Goal: Transaction & Acquisition: Purchase product/service

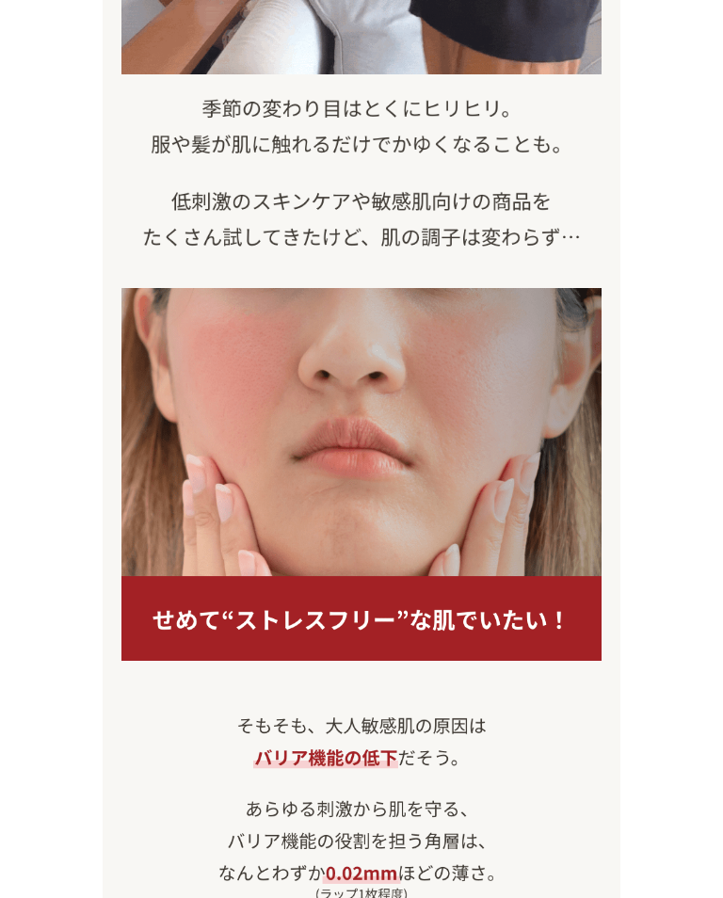
scroll to position [1199, 0]
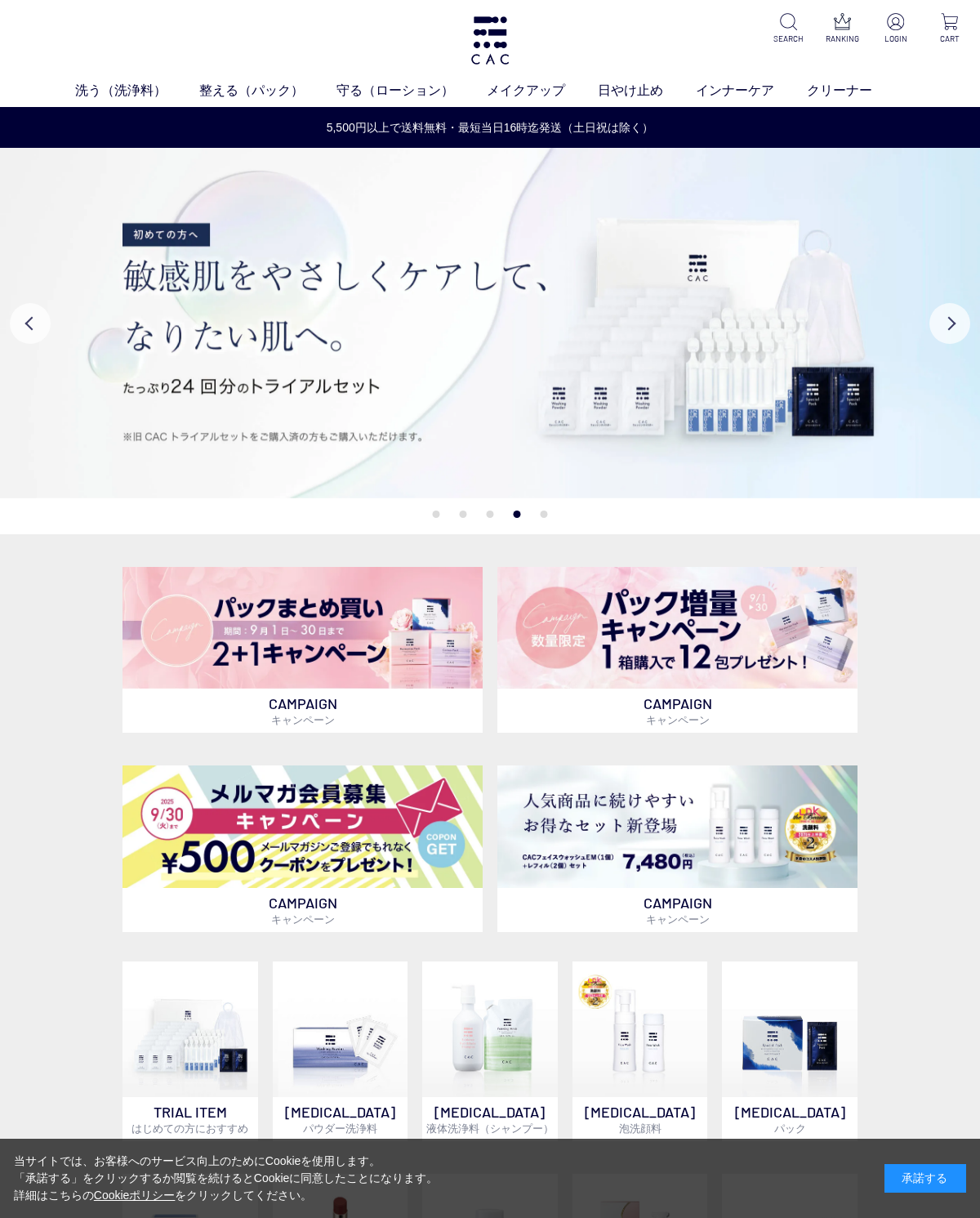
click at [899, 22] on img at bounding box center [896, 22] width 17 height 17
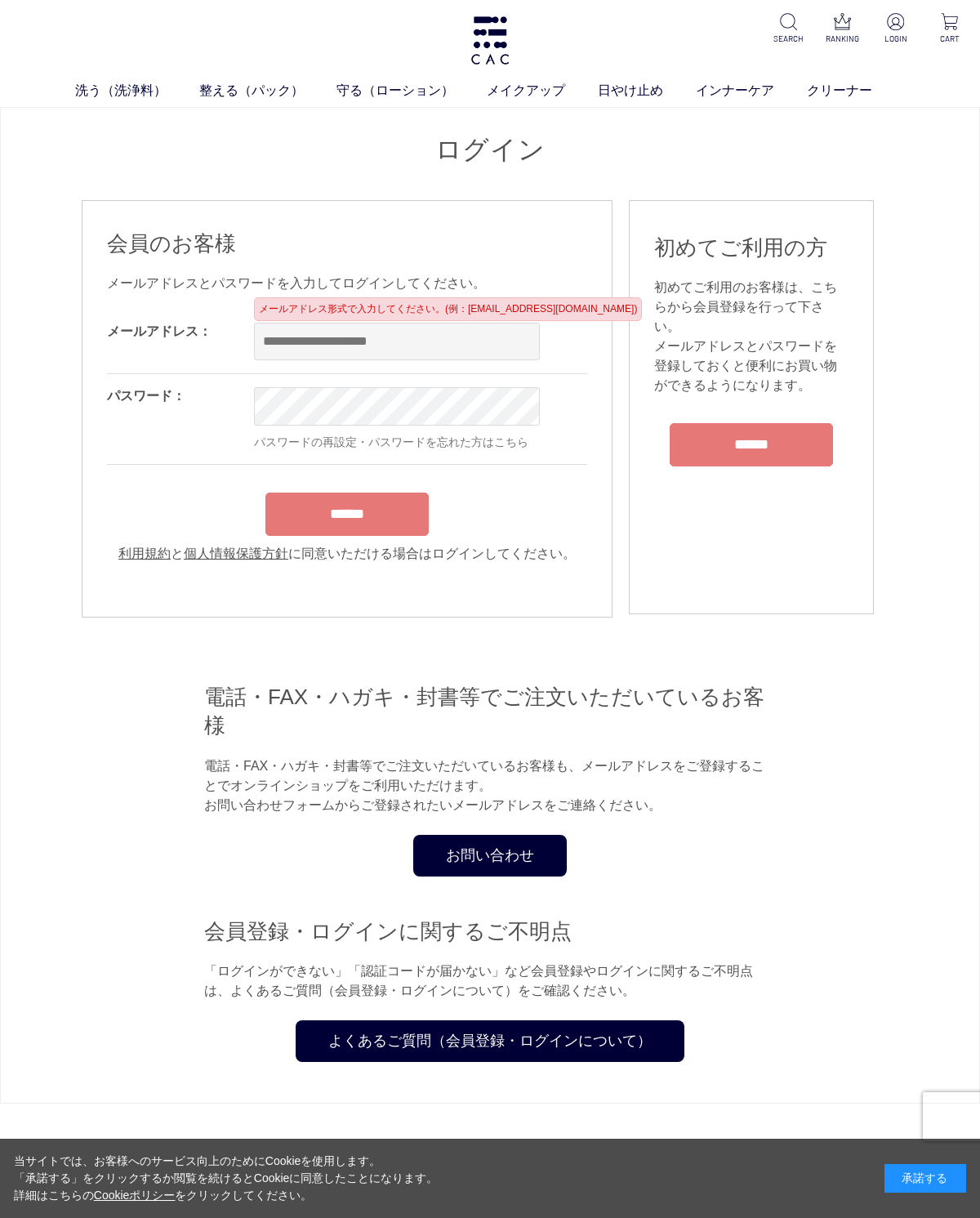
click at [283, 340] on input "email" at bounding box center [397, 341] width 286 height 37
type input "*"
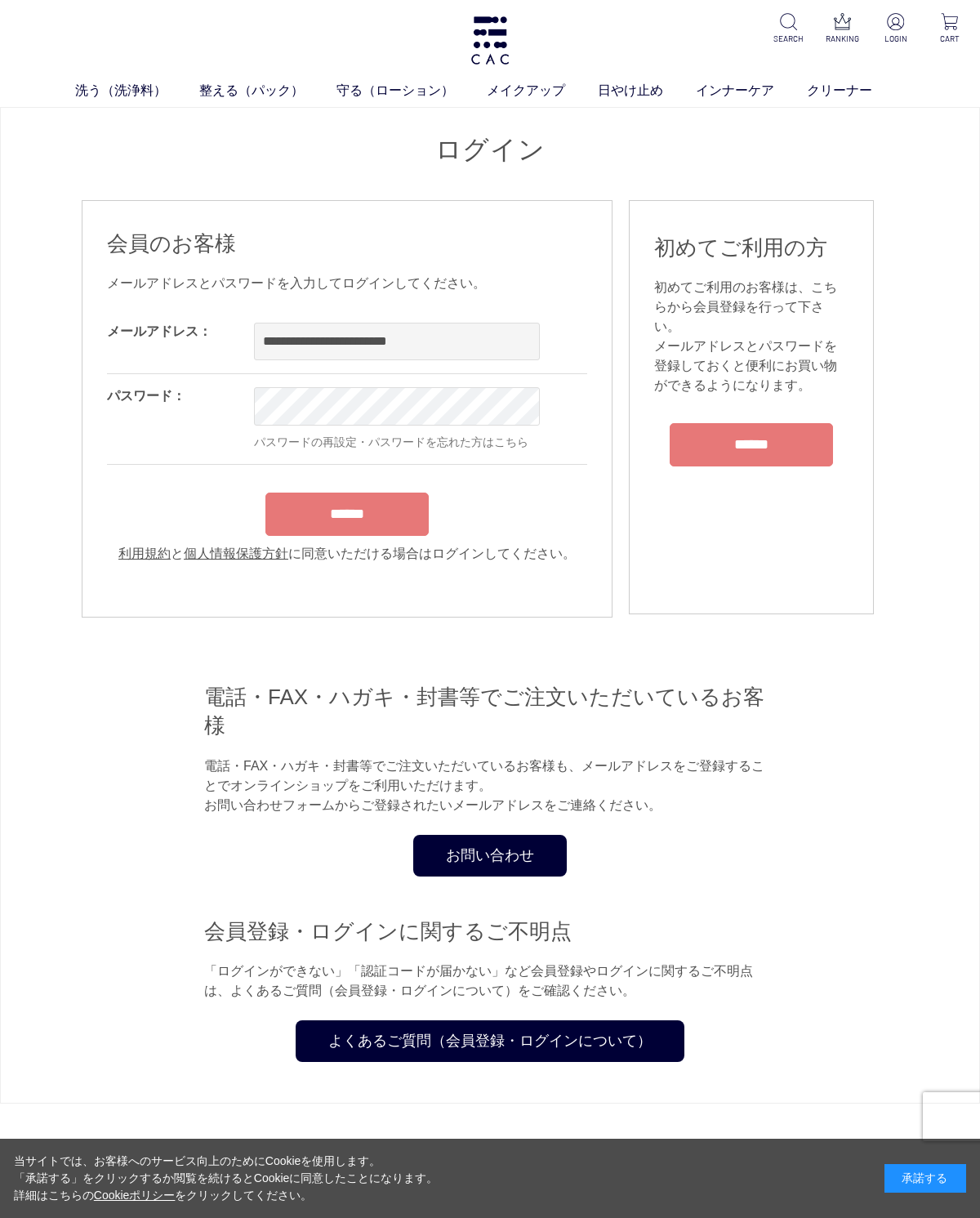
type input "**********"
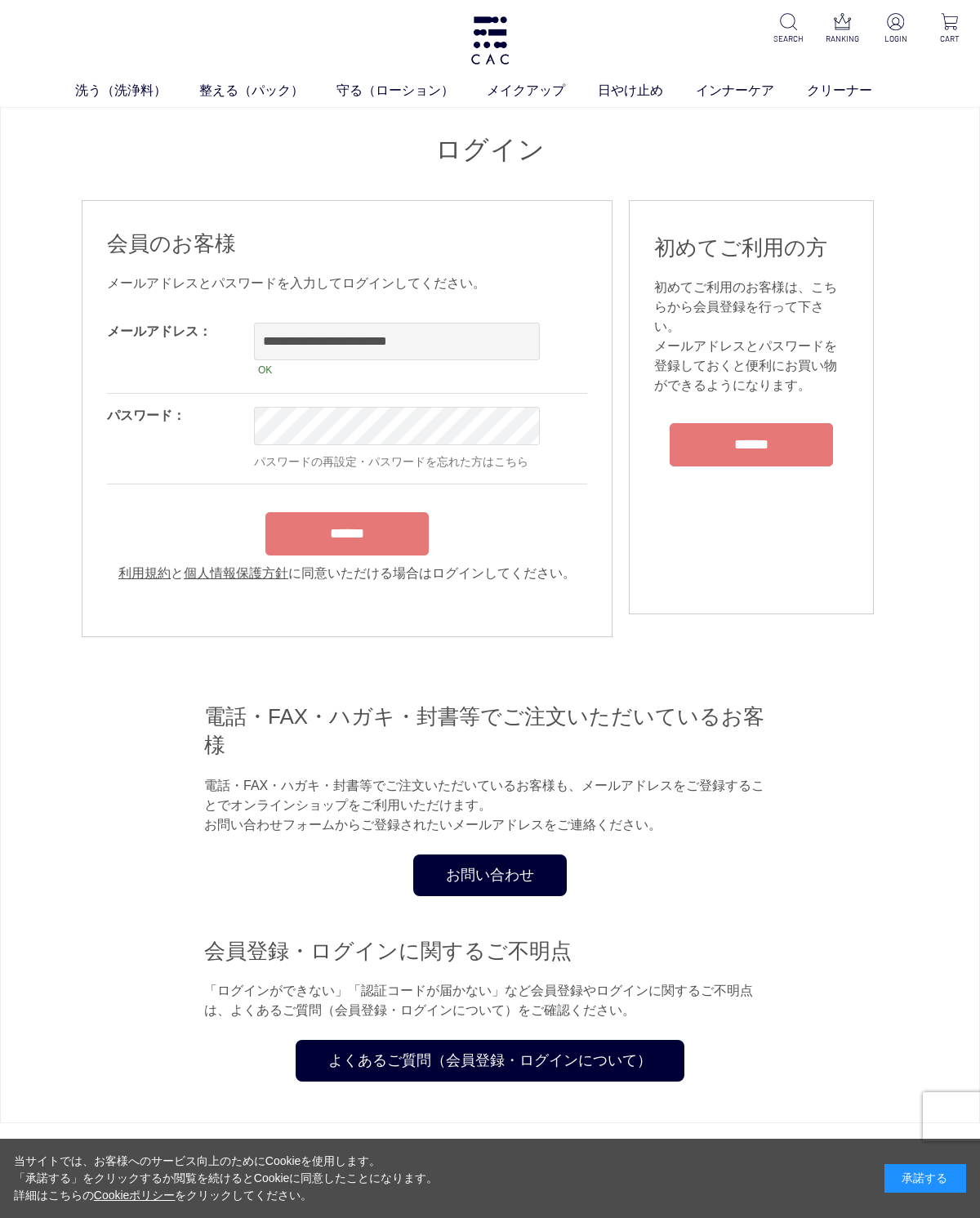
click at [355, 542] on div "******" at bounding box center [346, 530] width 480 height 51
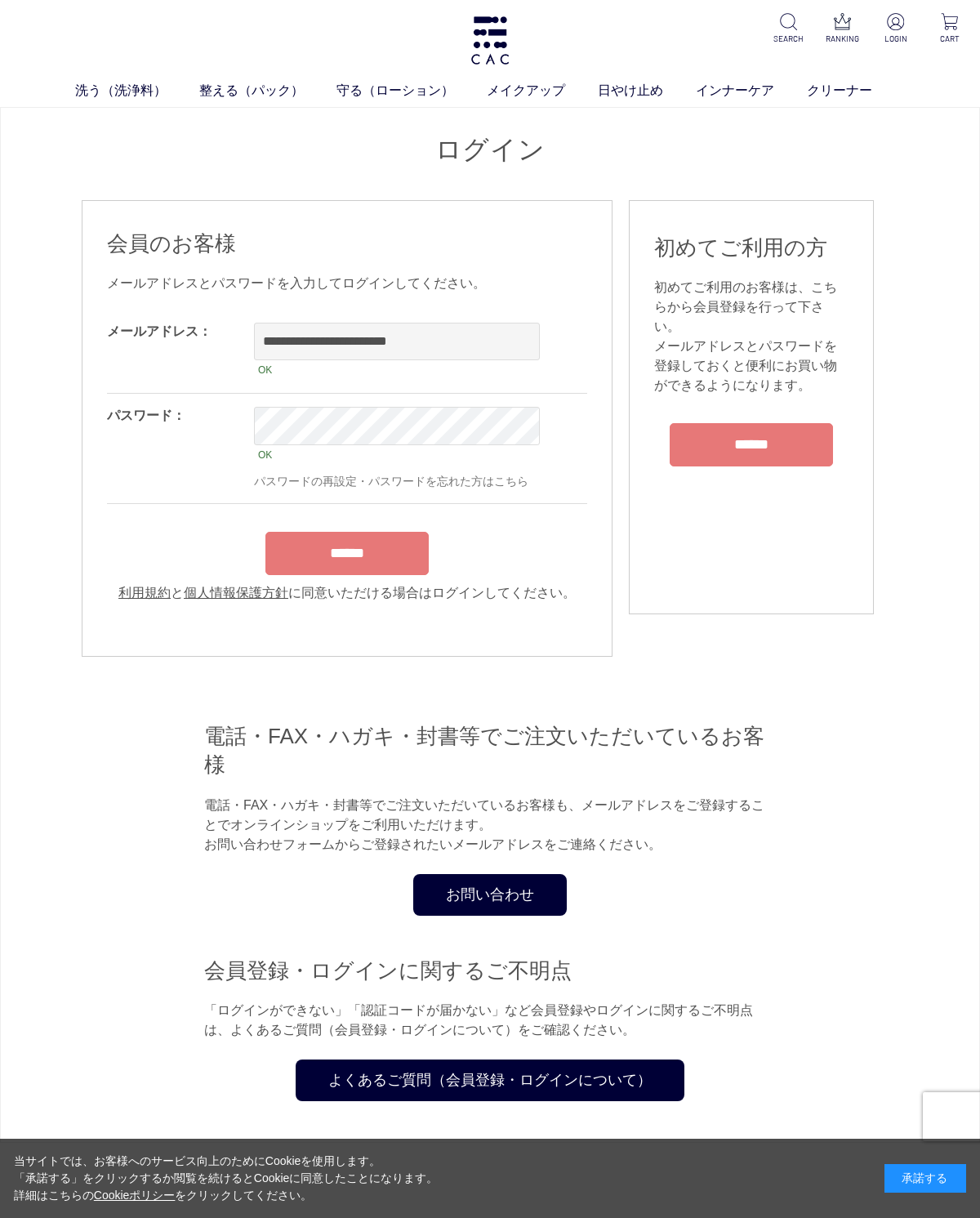
click at [366, 564] on input "******" at bounding box center [347, 554] width 163 height 43
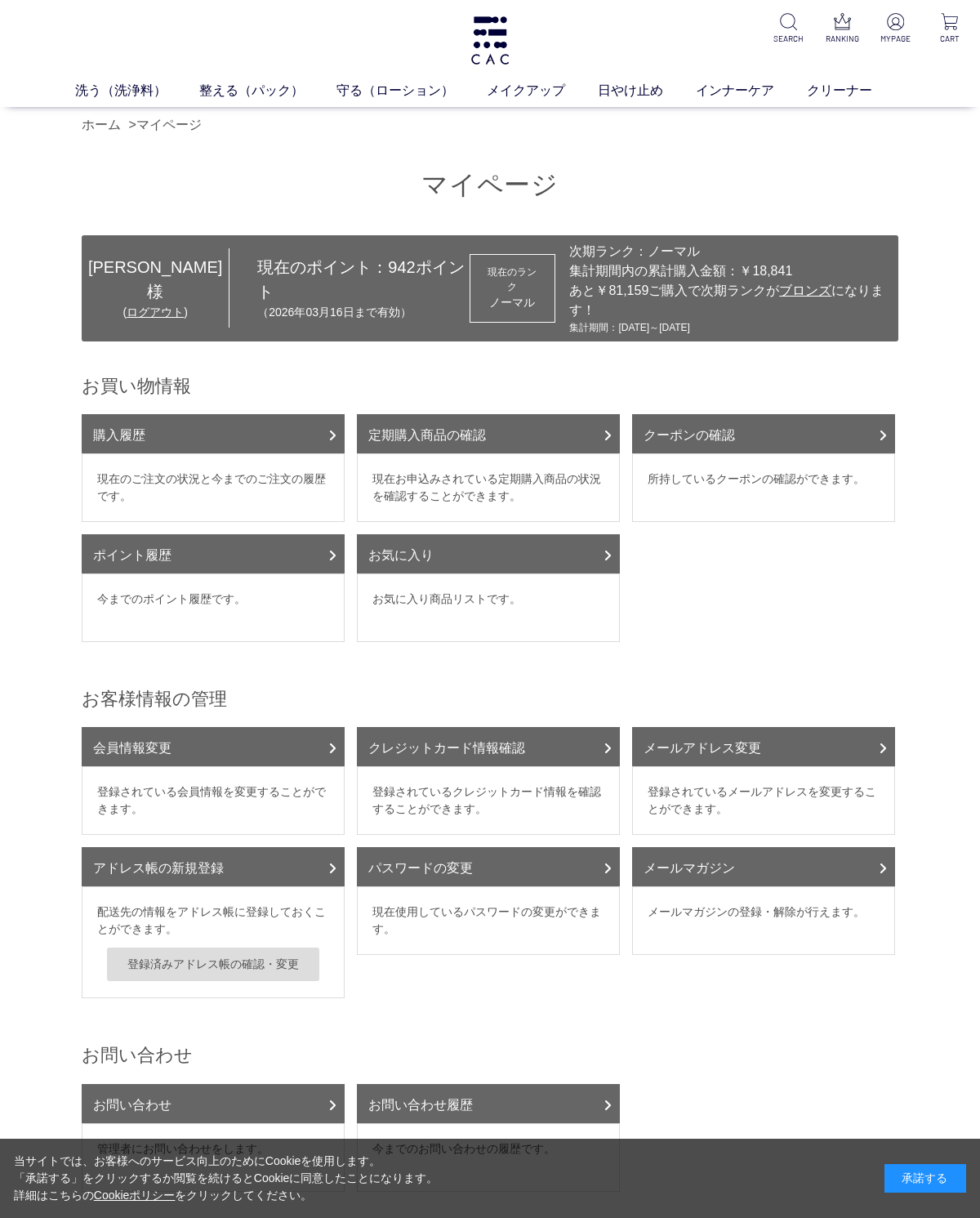
click at [161, 129] on link "マイページ" at bounding box center [168, 125] width 65 height 14
click at [103, 120] on link "ホーム" at bounding box center [101, 125] width 39 height 14
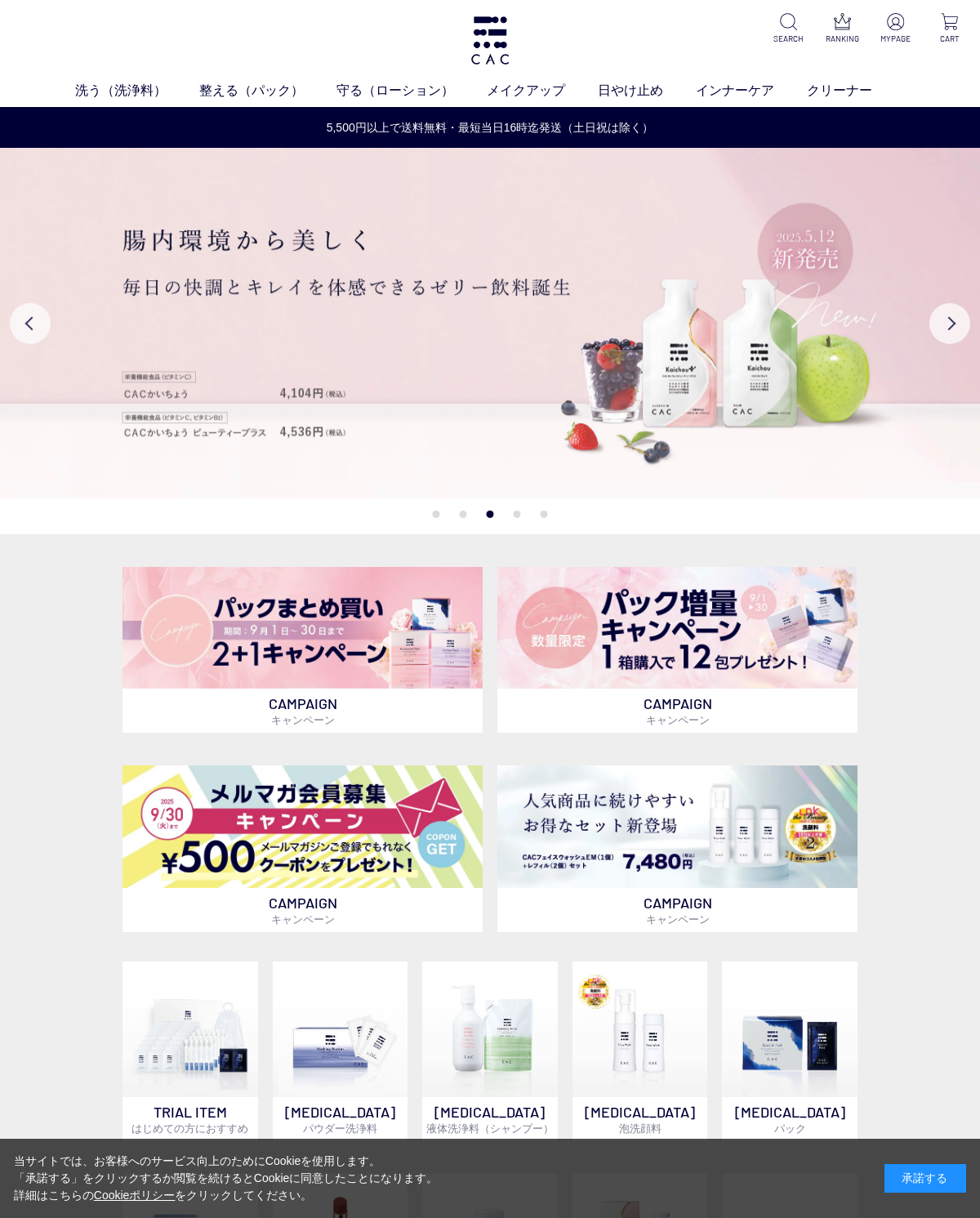
click at [130, 90] on link "洗う（洗浄料）" at bounding box center [137, 90] width 124 height 20
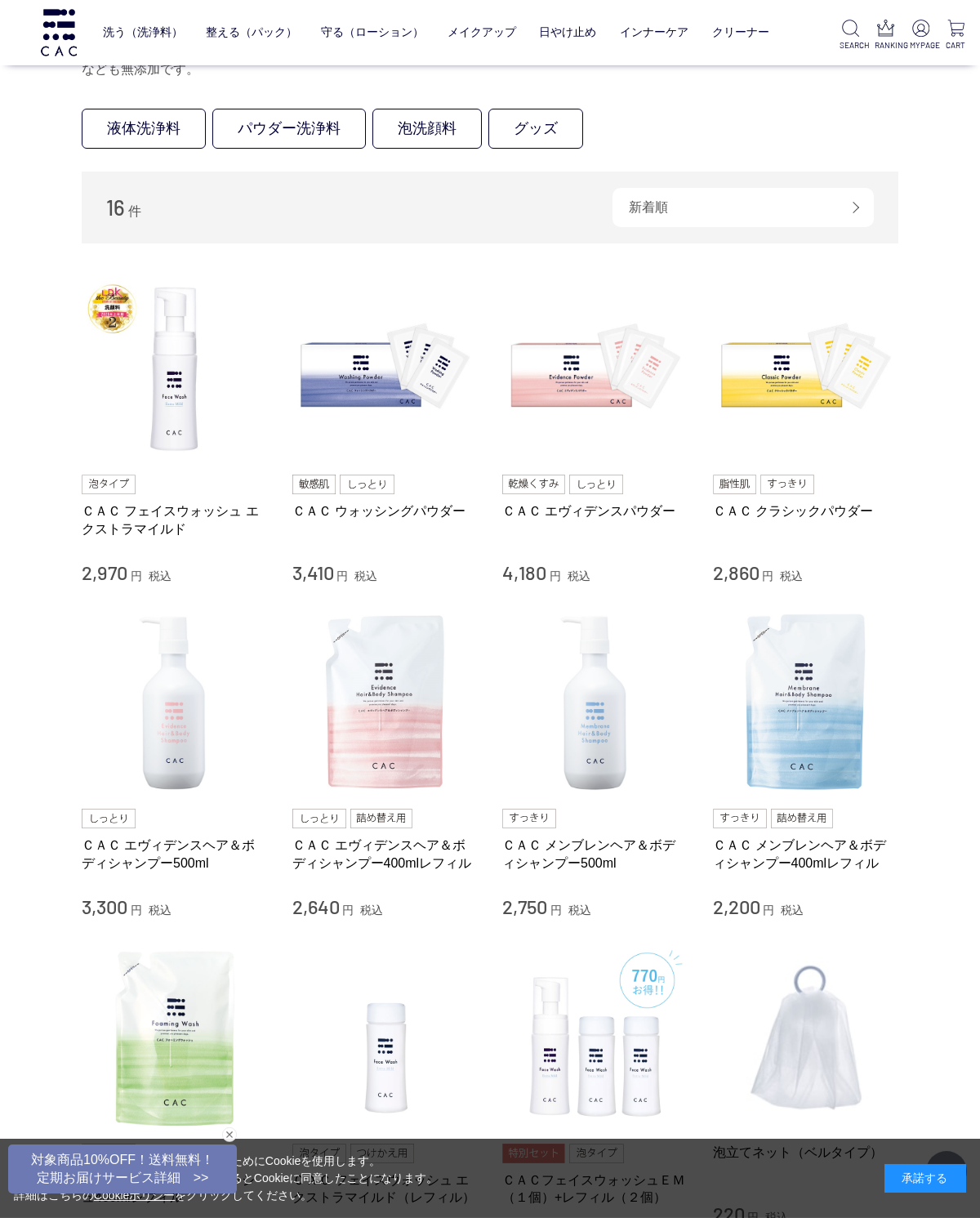
scroll to position [154, 0]
click at [366, 367] on img at bounding box center [385, 368] width 187 height 187
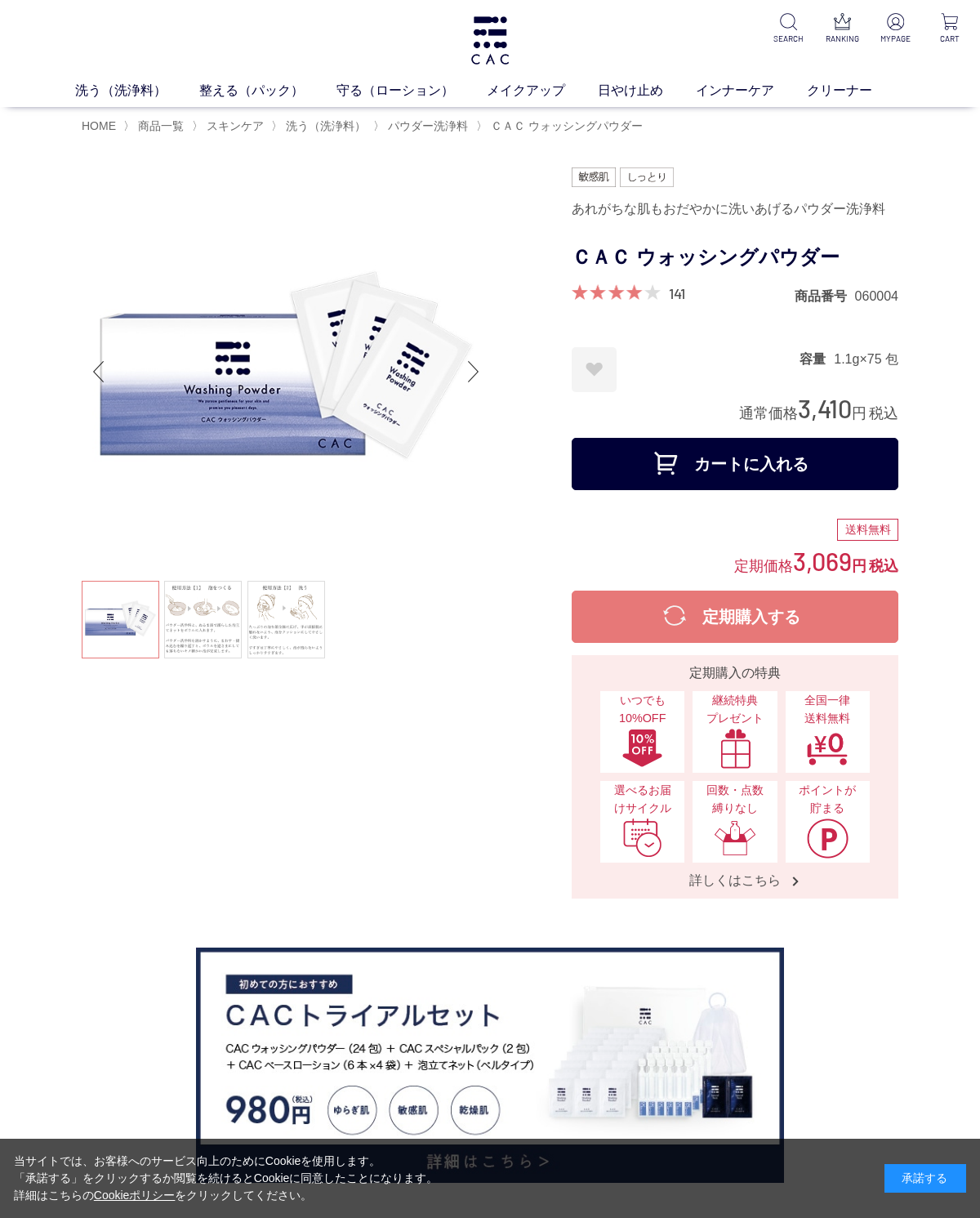
click at [762, 490] on button "カートに入れる" at bounding box center [735, 464] width 326 height 52
click at [376, 87] on link "守る（ローション）" at bounding box center [411, 90] width 150 height 20
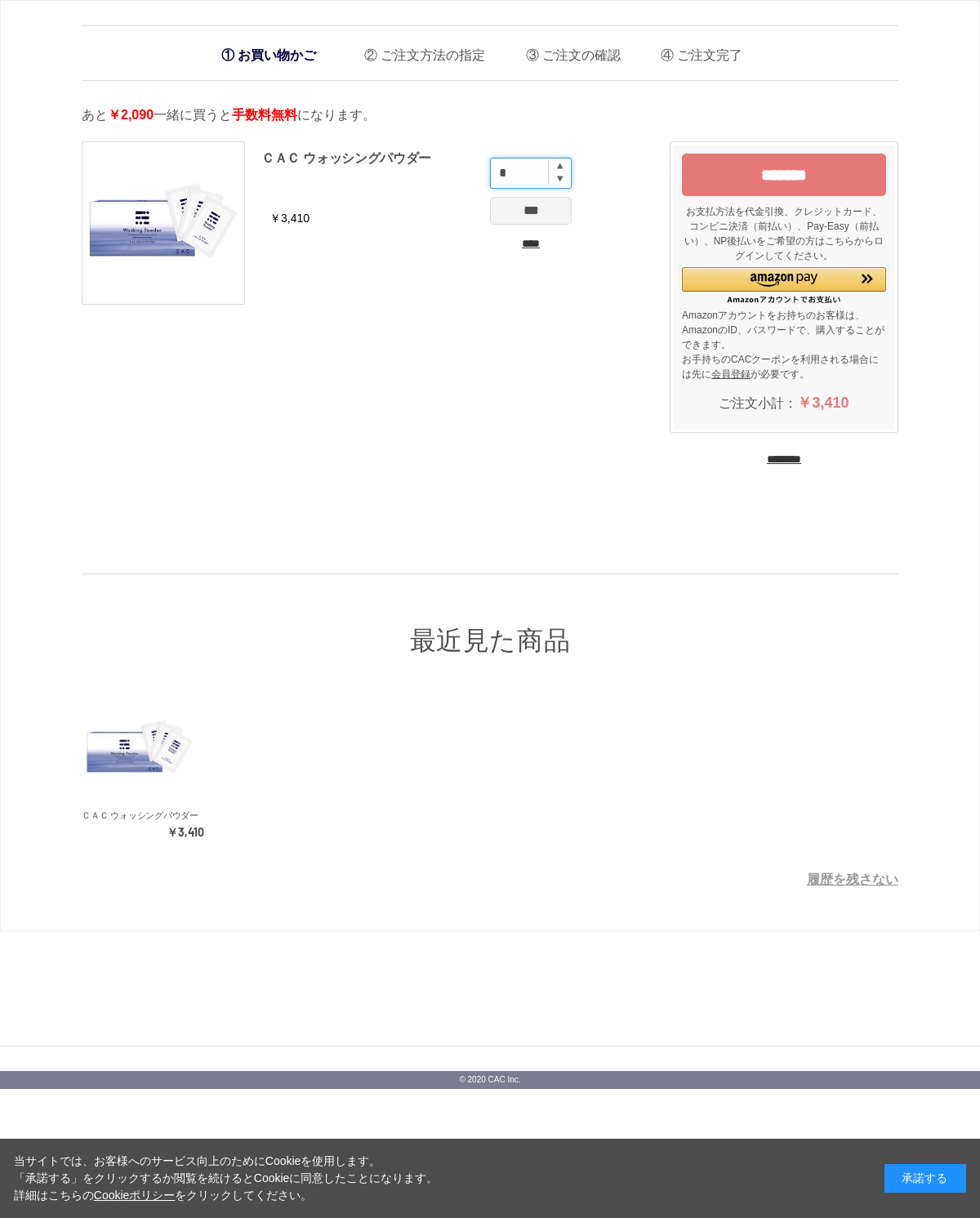
click at [563, 162] on input "*" at bounding box center [531, 174] width 82 height 31
click at [564, 184] on input "*" at bounding box center [531, 174] width 82 height 31
click at [573, 160] on div "ＣＡＣ ウォッシングパウダー" at bounding box center [420, 172] width 319 height 49
click at [523, 176] on input "*" at bounding box center [531, 174] width 82 height 31
type input "*"
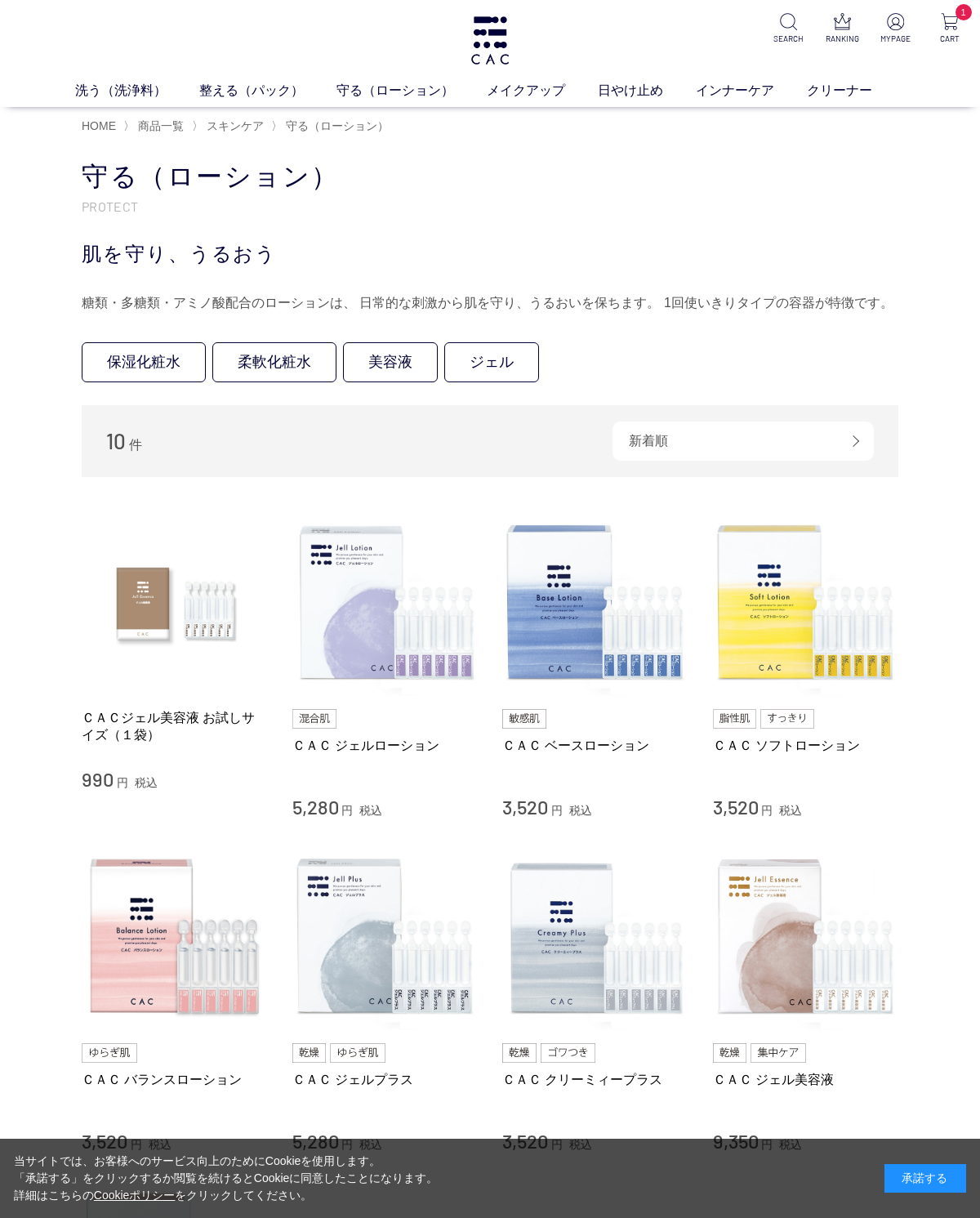
click at [800, 602] on img at bounding box center [806, 602] width 187 height 187
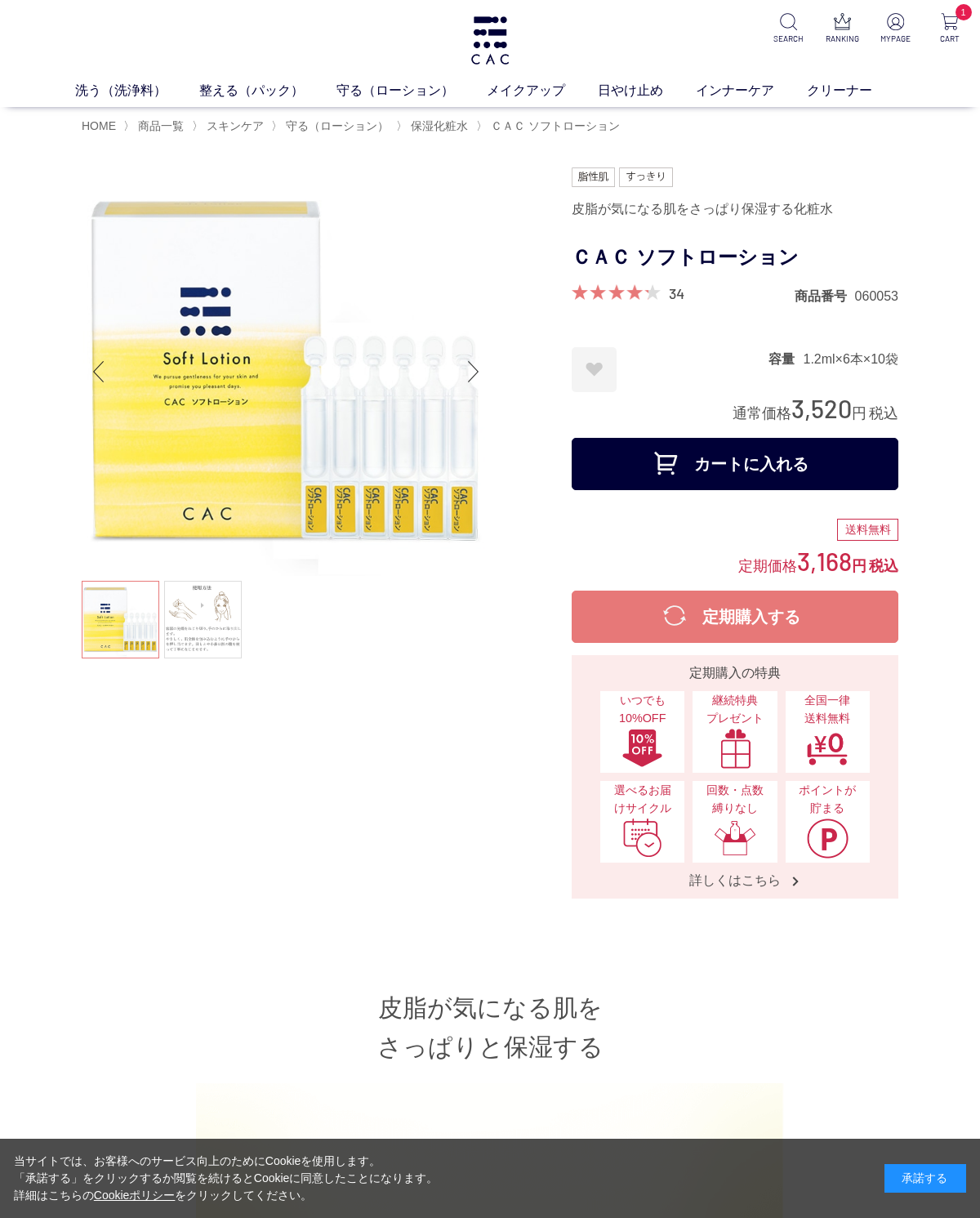
click at [761, 460] on button "カートに入れる" at bounding box center [735, 464] width 326 height 52
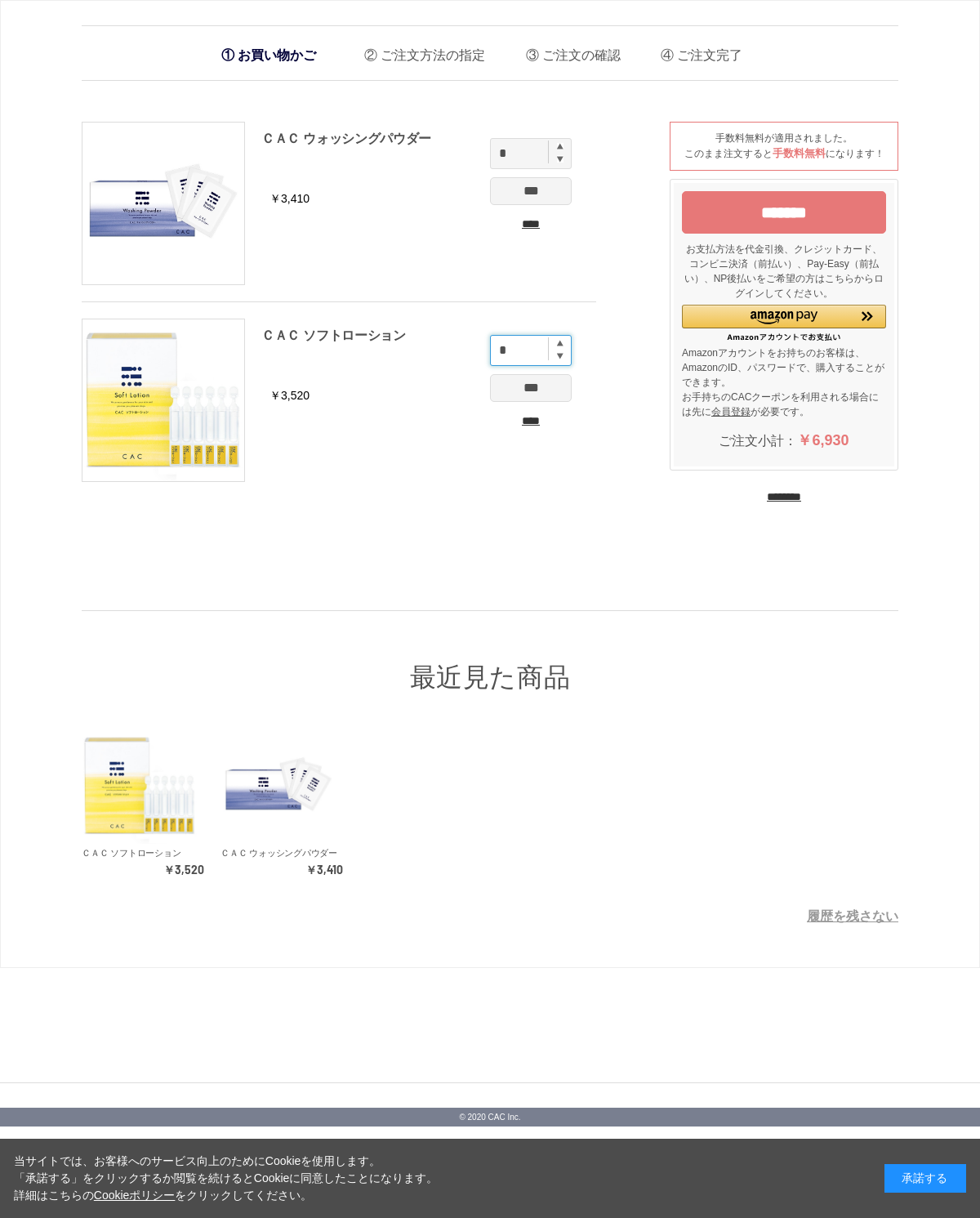
click at [516, 348] on input "*" at bounding box center [531, 351] width 82 height 31
type input "*"
click at [523, 153] on input "*" at bounding box center [531, 154] width 82 height 31
type input "*"
click at [780, 234] on input "*******" at bounding box center [784, 212] width 204 height 43
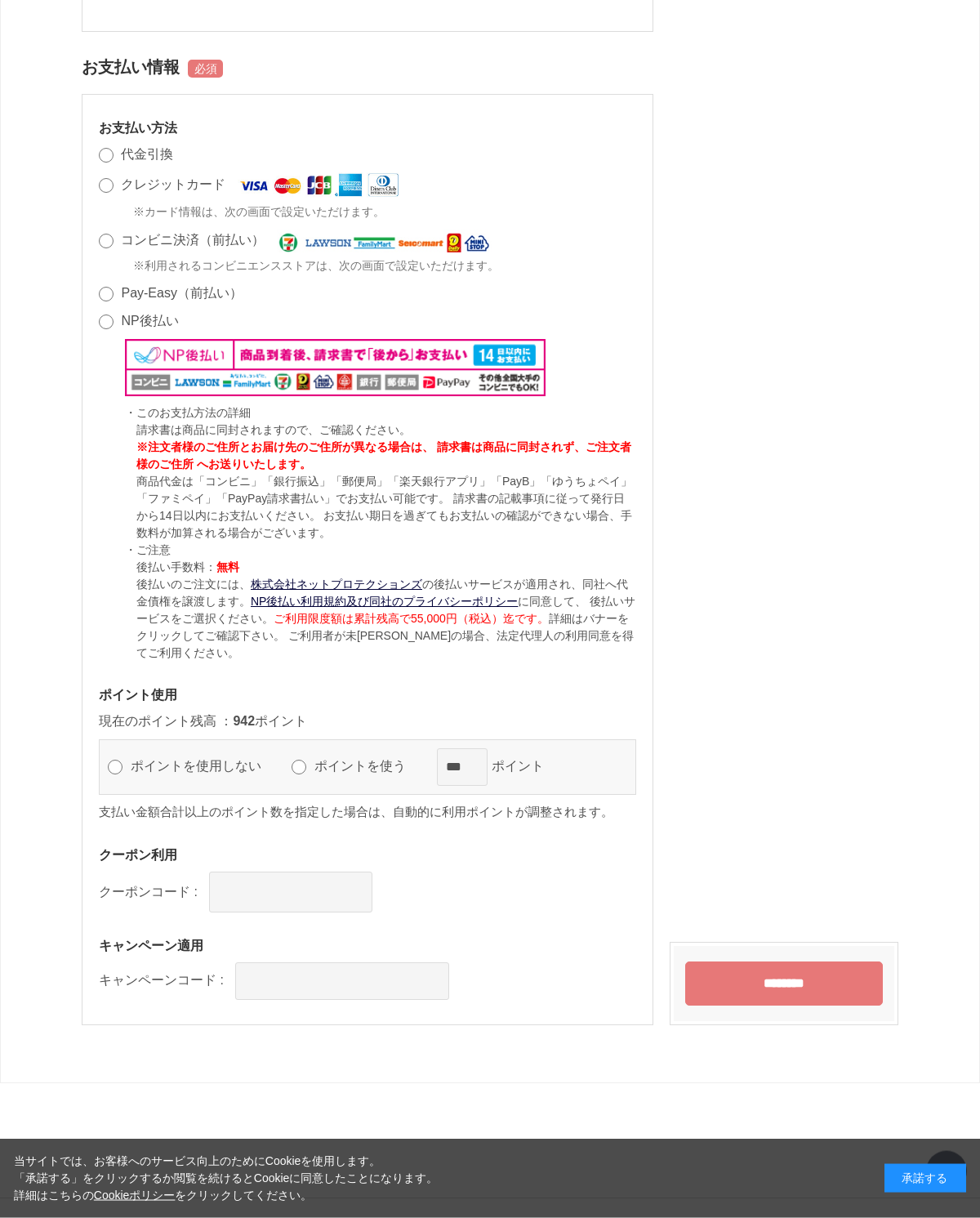
scroll to position [1242, 0]
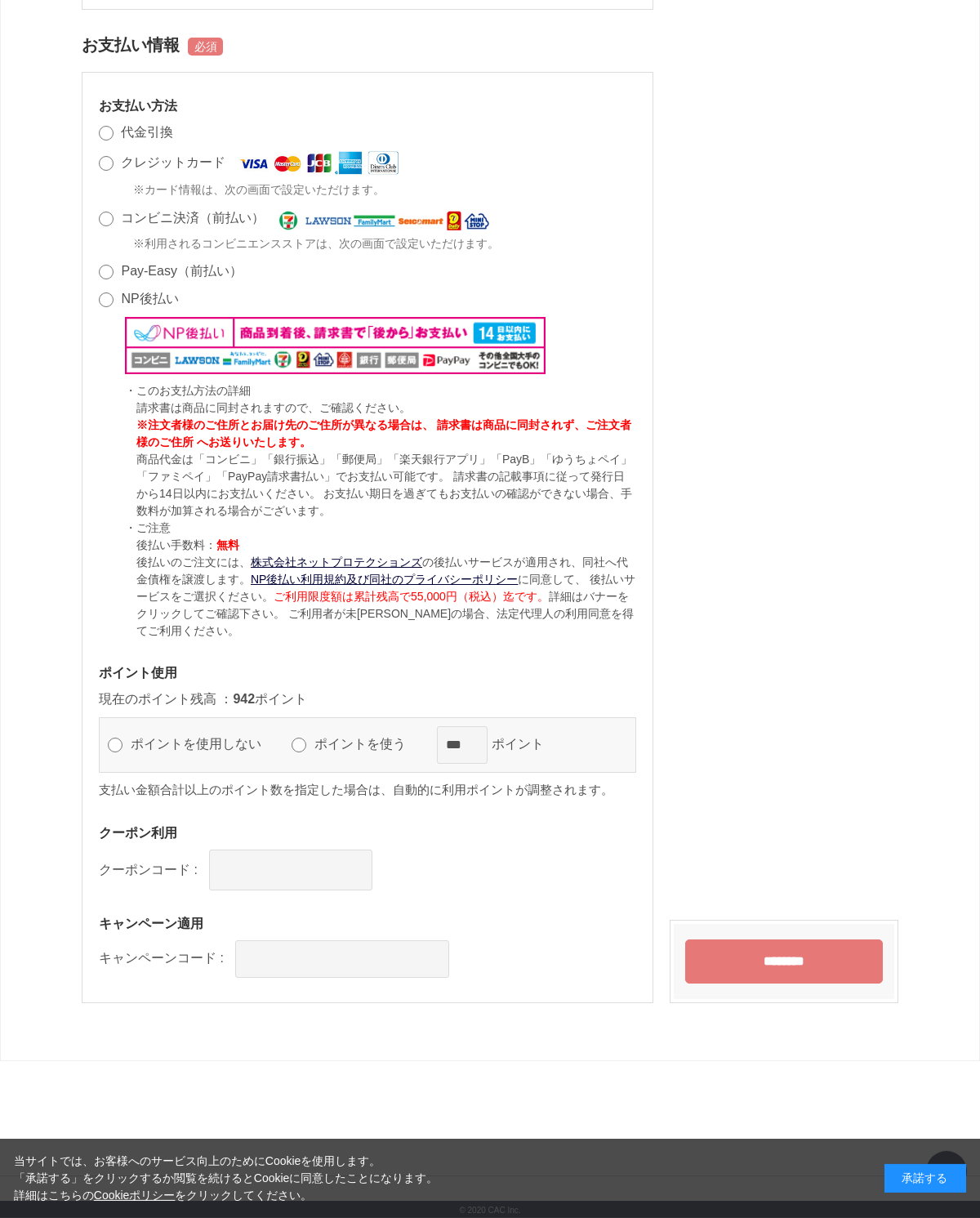
click at [322, 751] on label "ポイントを使う" at bounding box center [368, 744] width 115 height 14
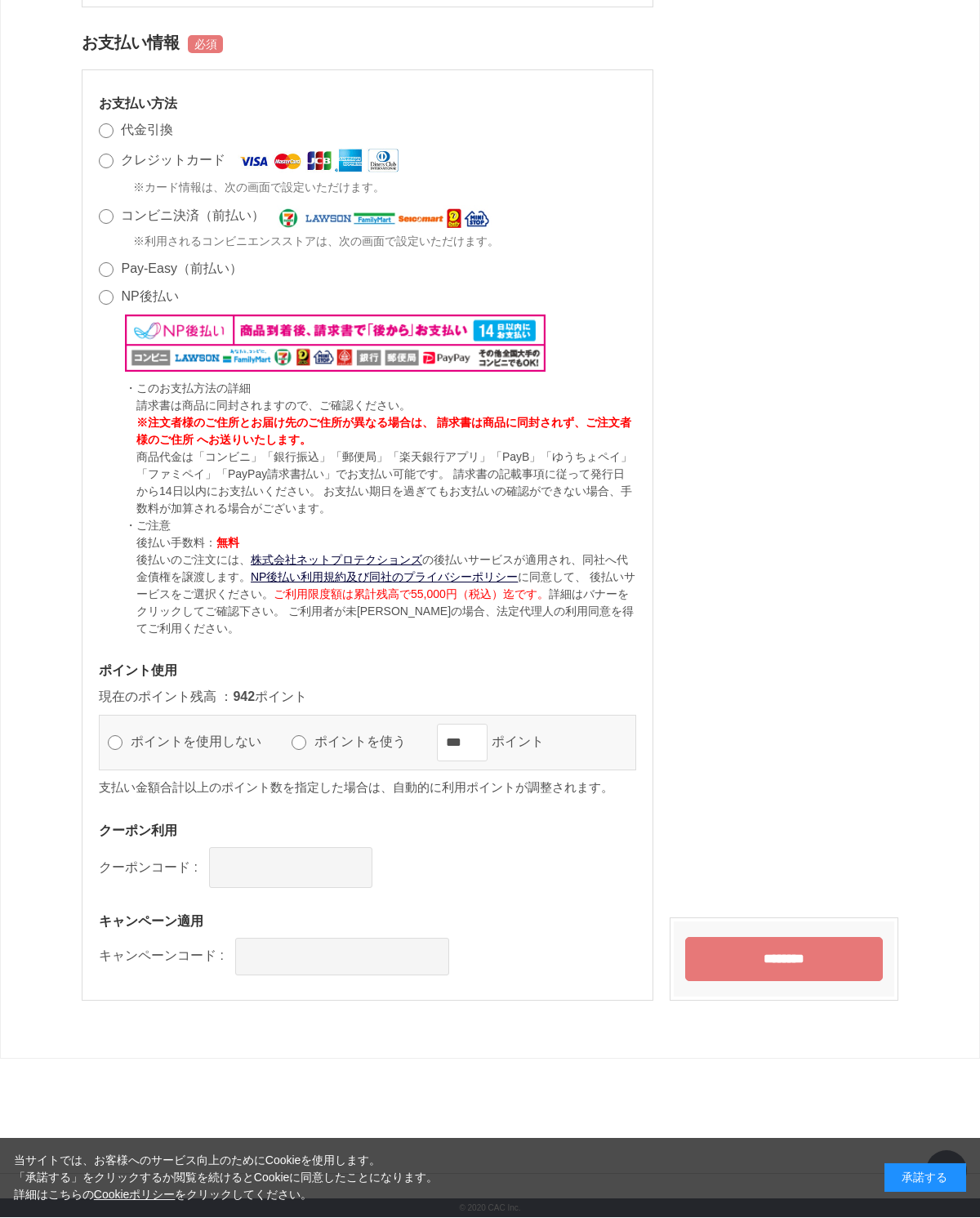
scroll to position [1341, 0]
click at [798, 982] on input "********" at bounding box center [785, 959] width 198 height 44
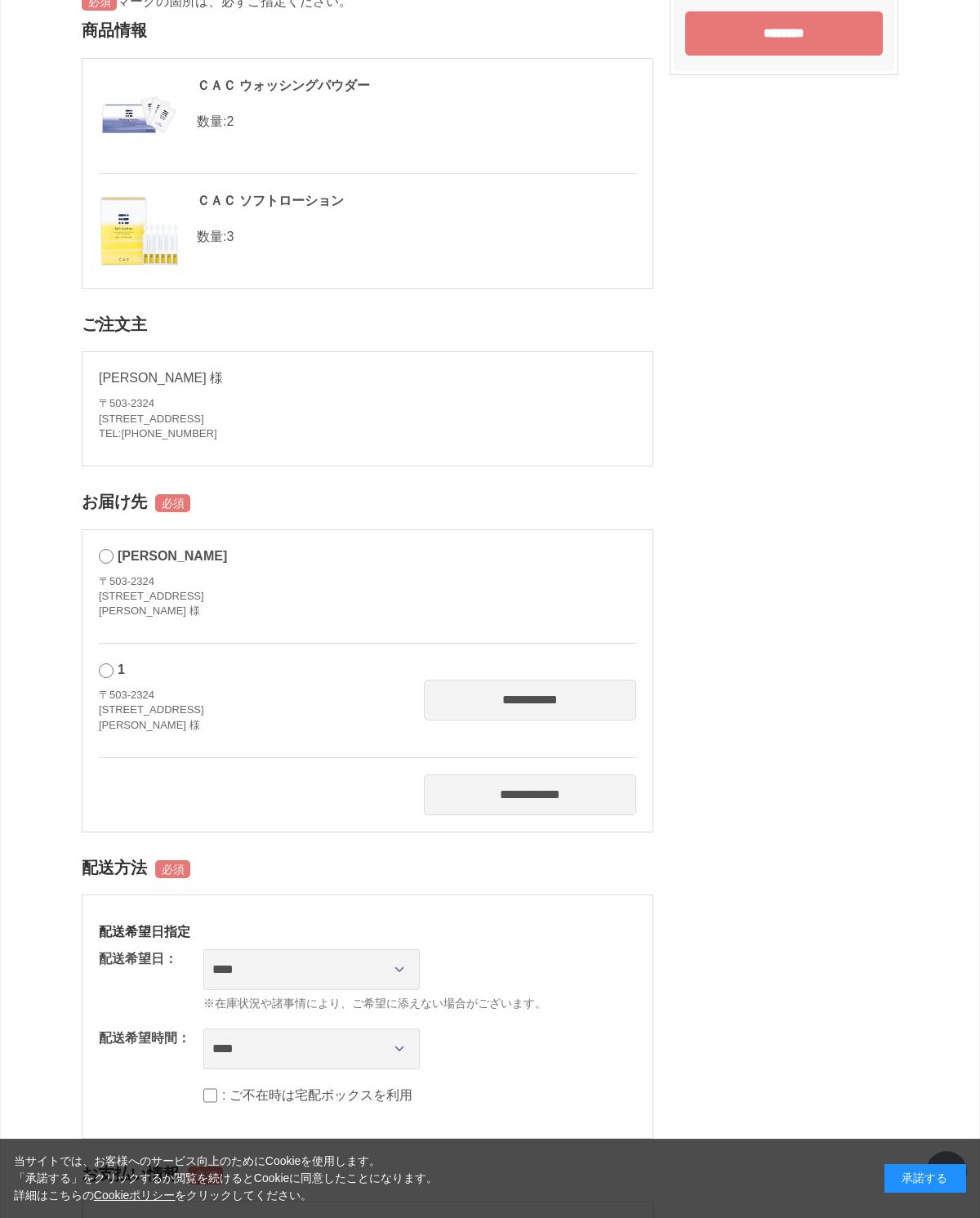
scroll to position [0, 0]
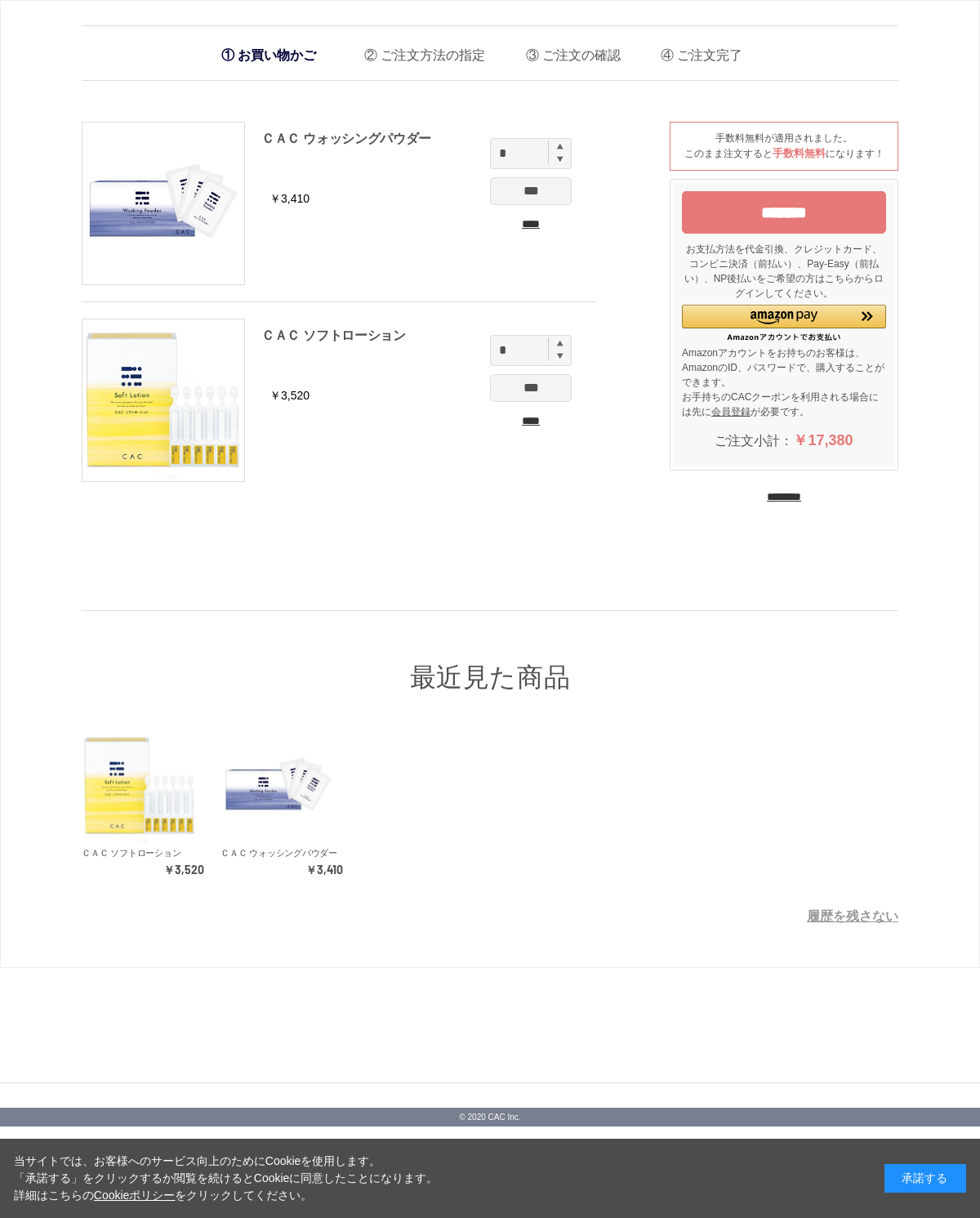
click at [825, 234] on input "*******" at bounding box center [784, 212] width 204 height 43
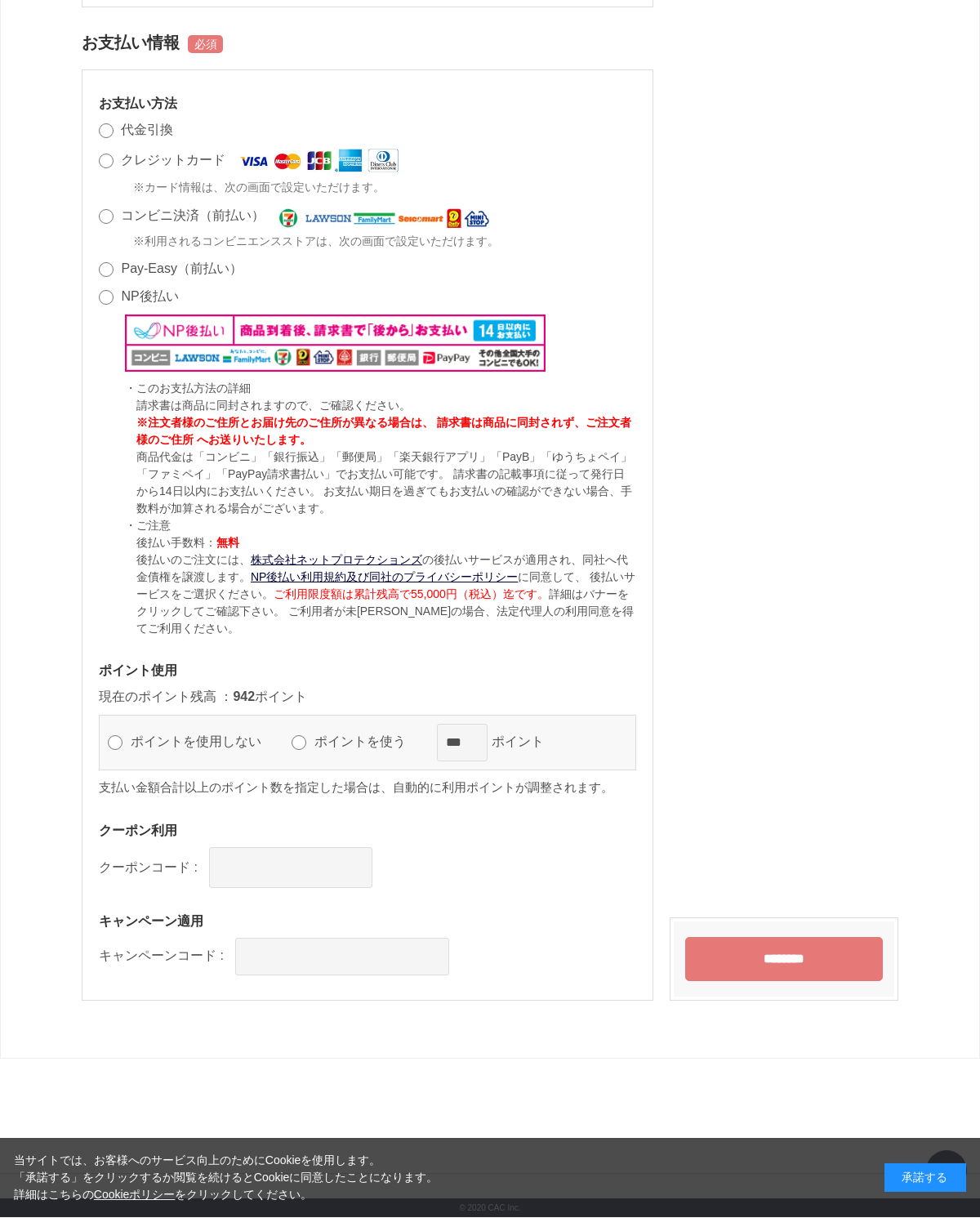
scroll to position [1341, 0]
click at [832, 982] on input "********" at bounding box center [785, 959] width 198 height 44
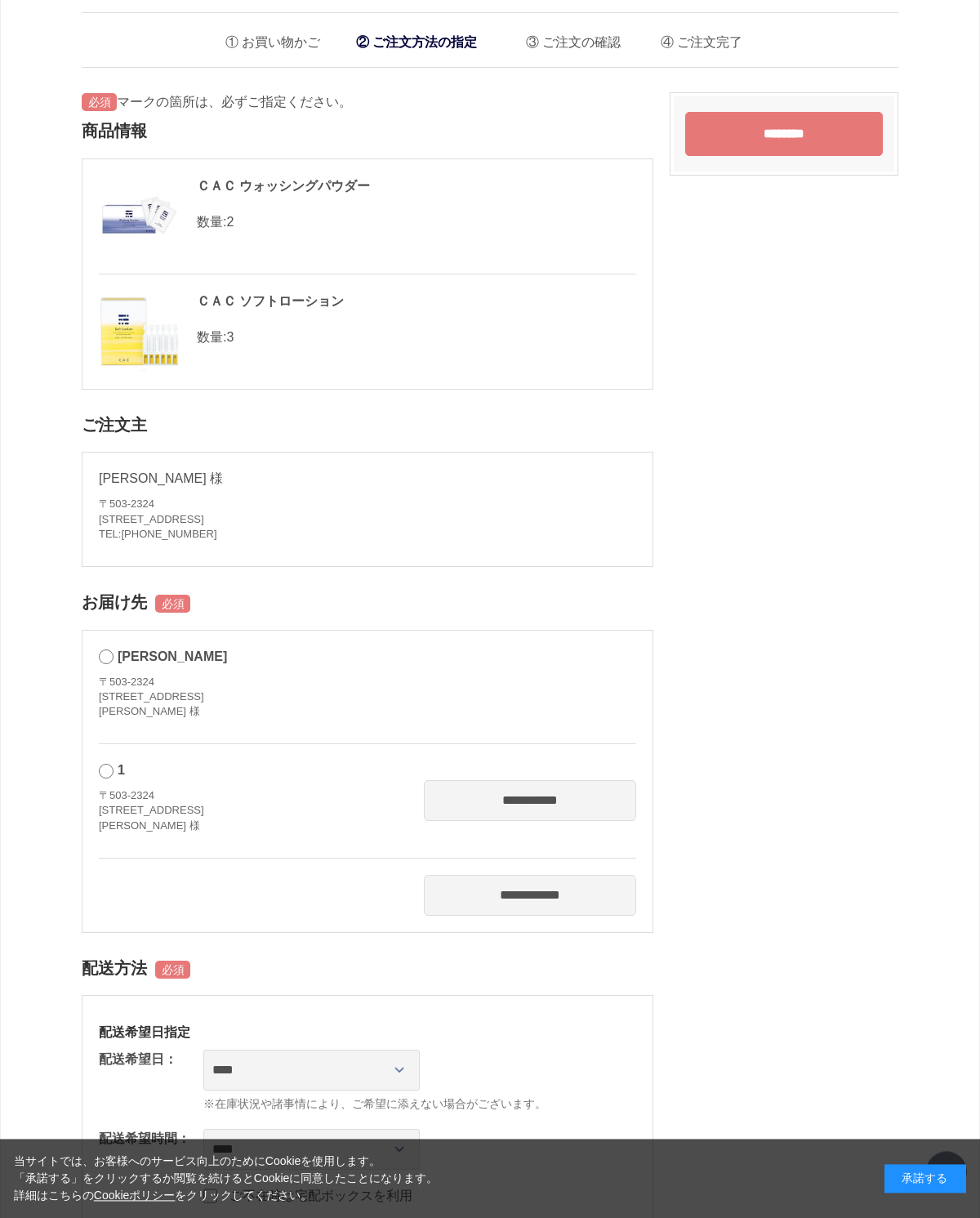
scroll to position [0, 0]
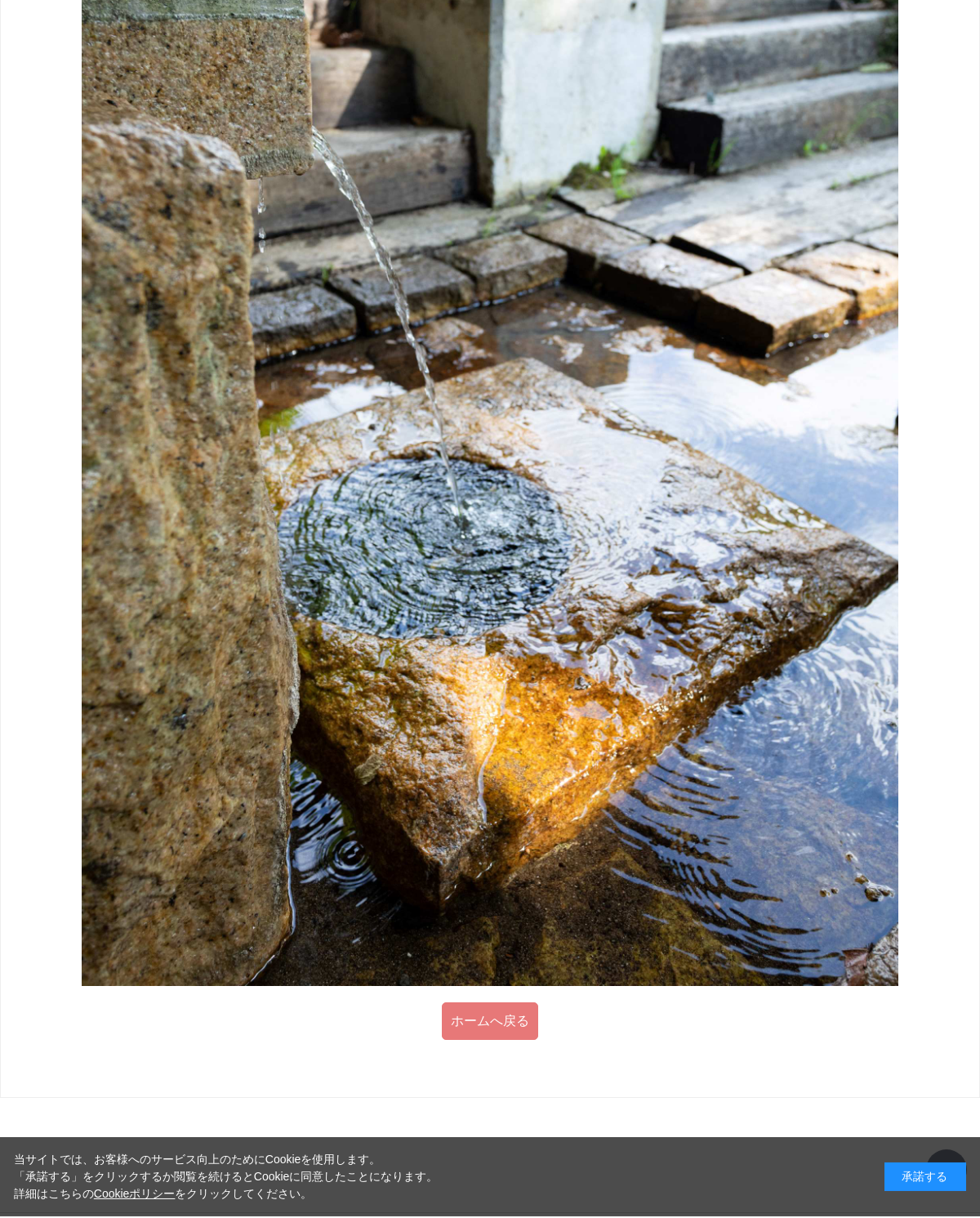
scroll to position [1015, 0]
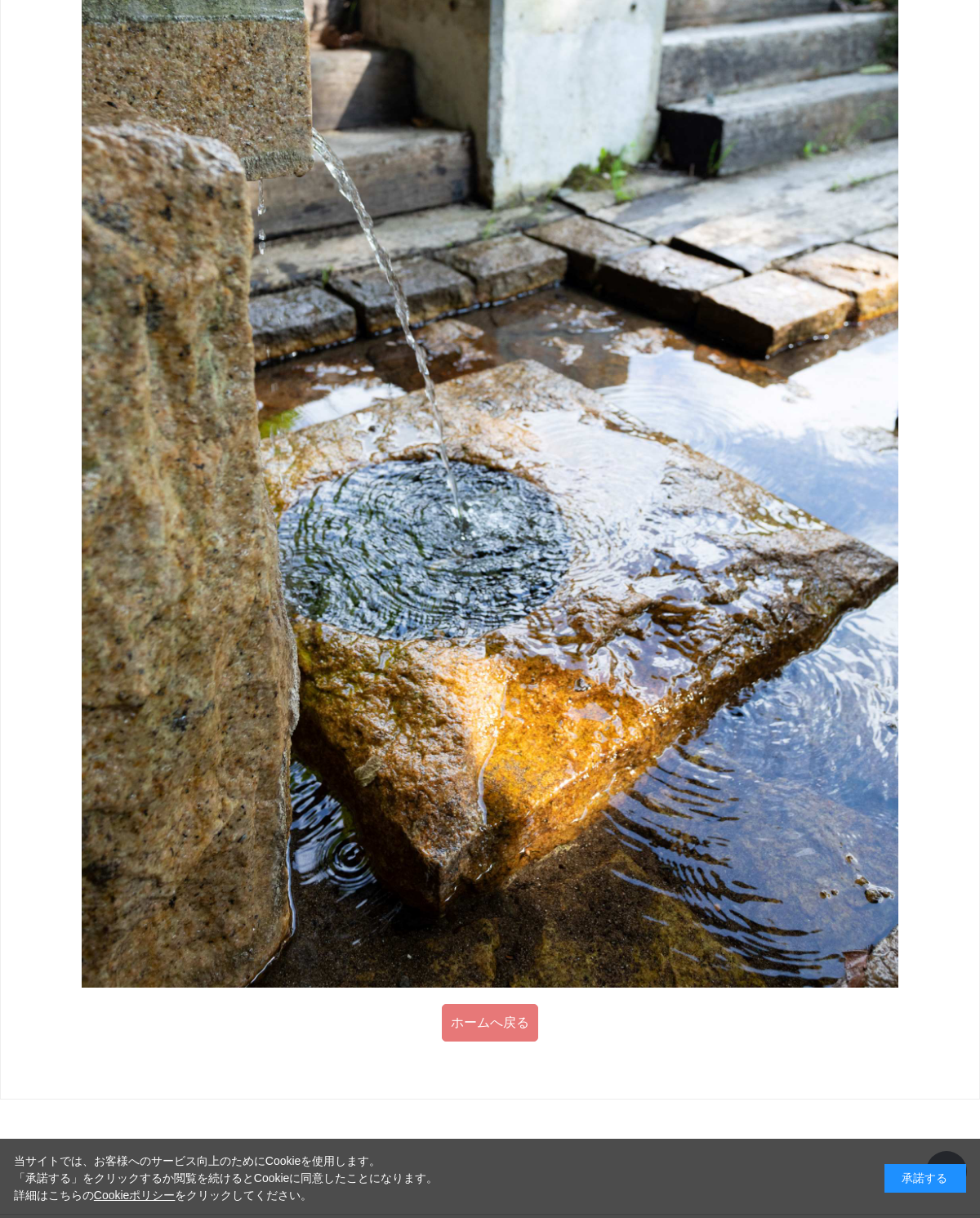
click at [497, 1021] on link "ホームへ戻る" at bounding box center [490, 1023] width 96 height 37
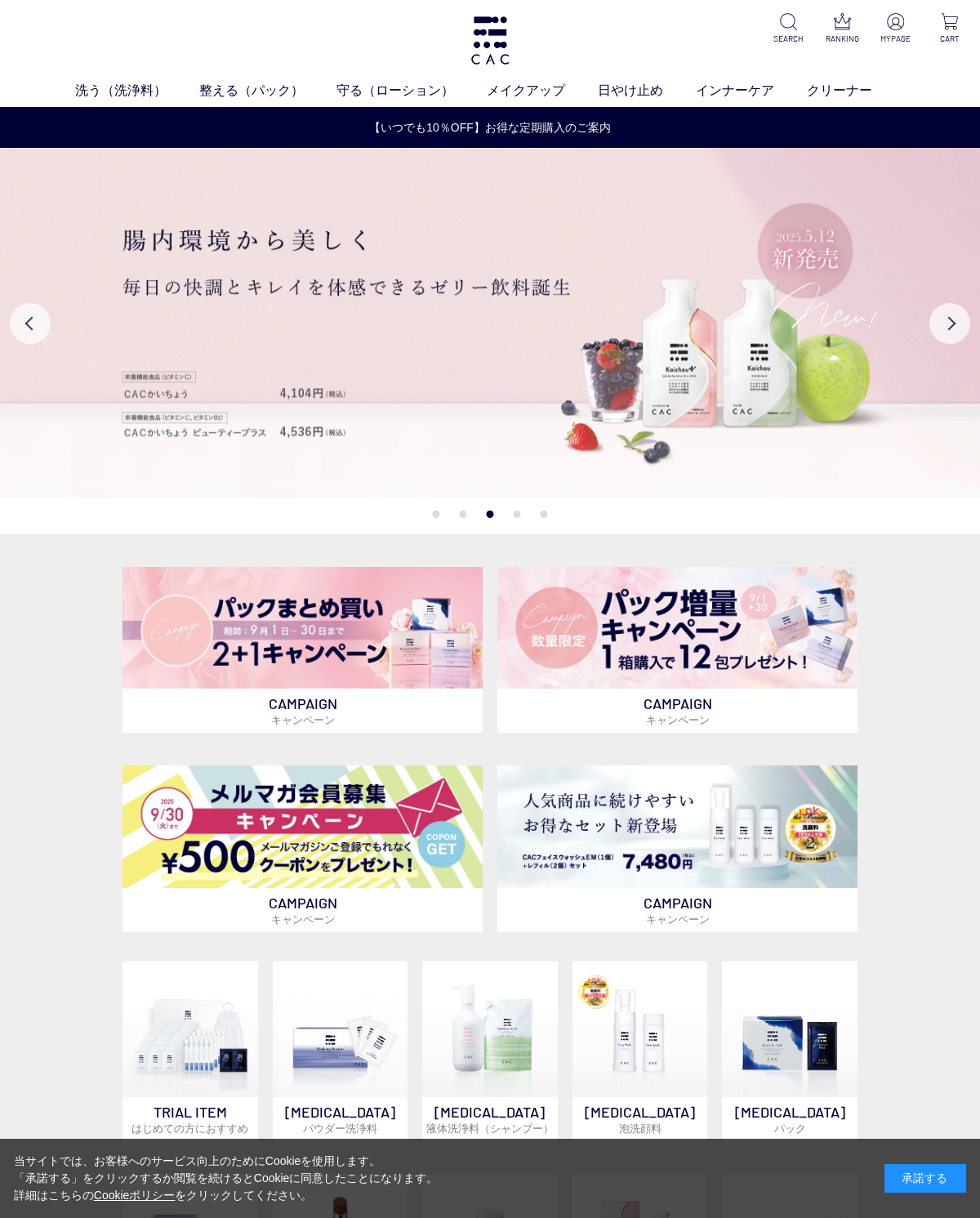
click at [901, 18] on img at bounding box center [896, 22] width 17 height 17
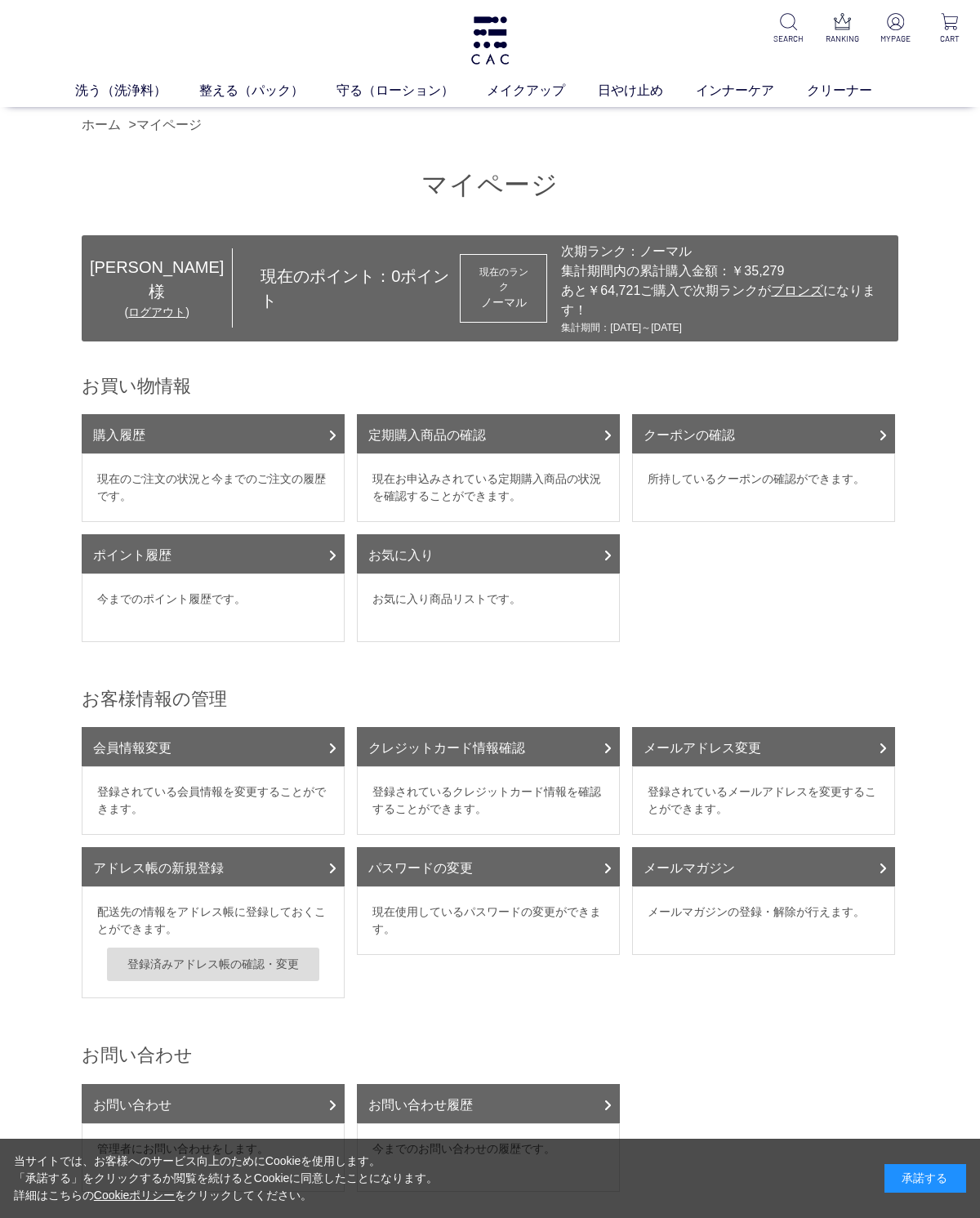
click at [135, 306] on link "ログアウト" at bounding box center [157, 312] width 57 height 13
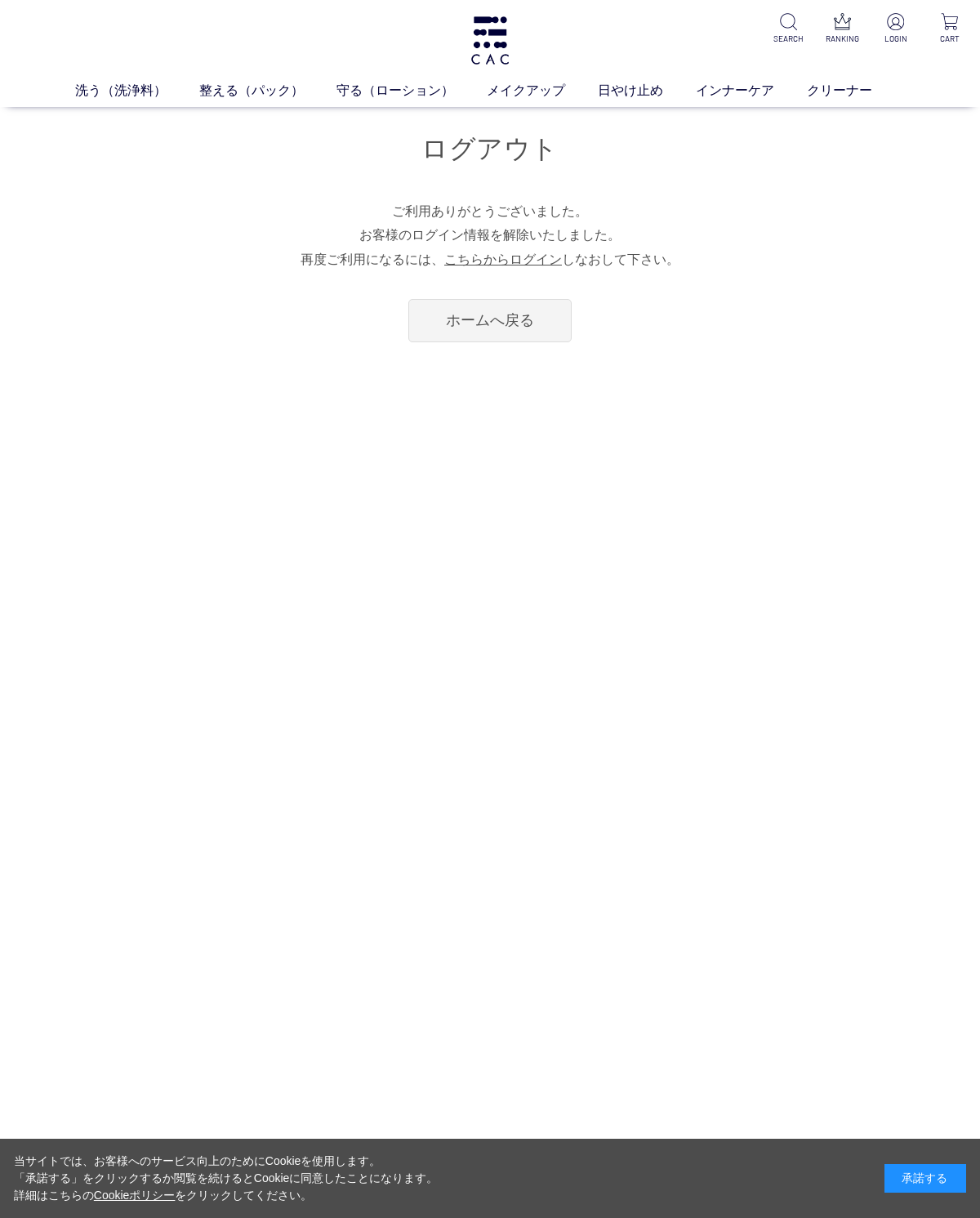
click at [523, 313] on link "ホームへ戻る" at bounding box center [490, 320] width 163 height 43
